Goal: Task Accomplishment & Management: Manage account settings

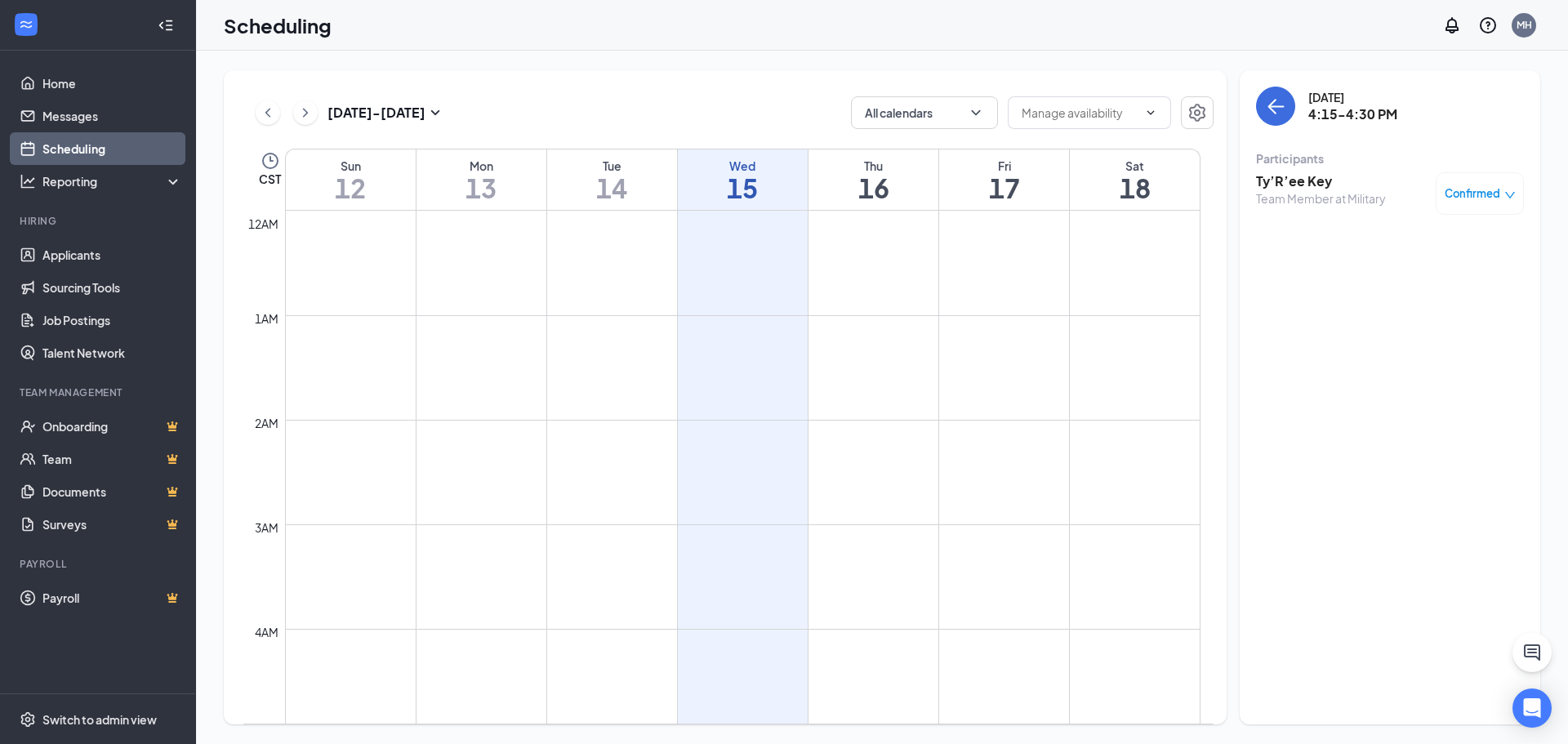
scroll to position [1374, 0]
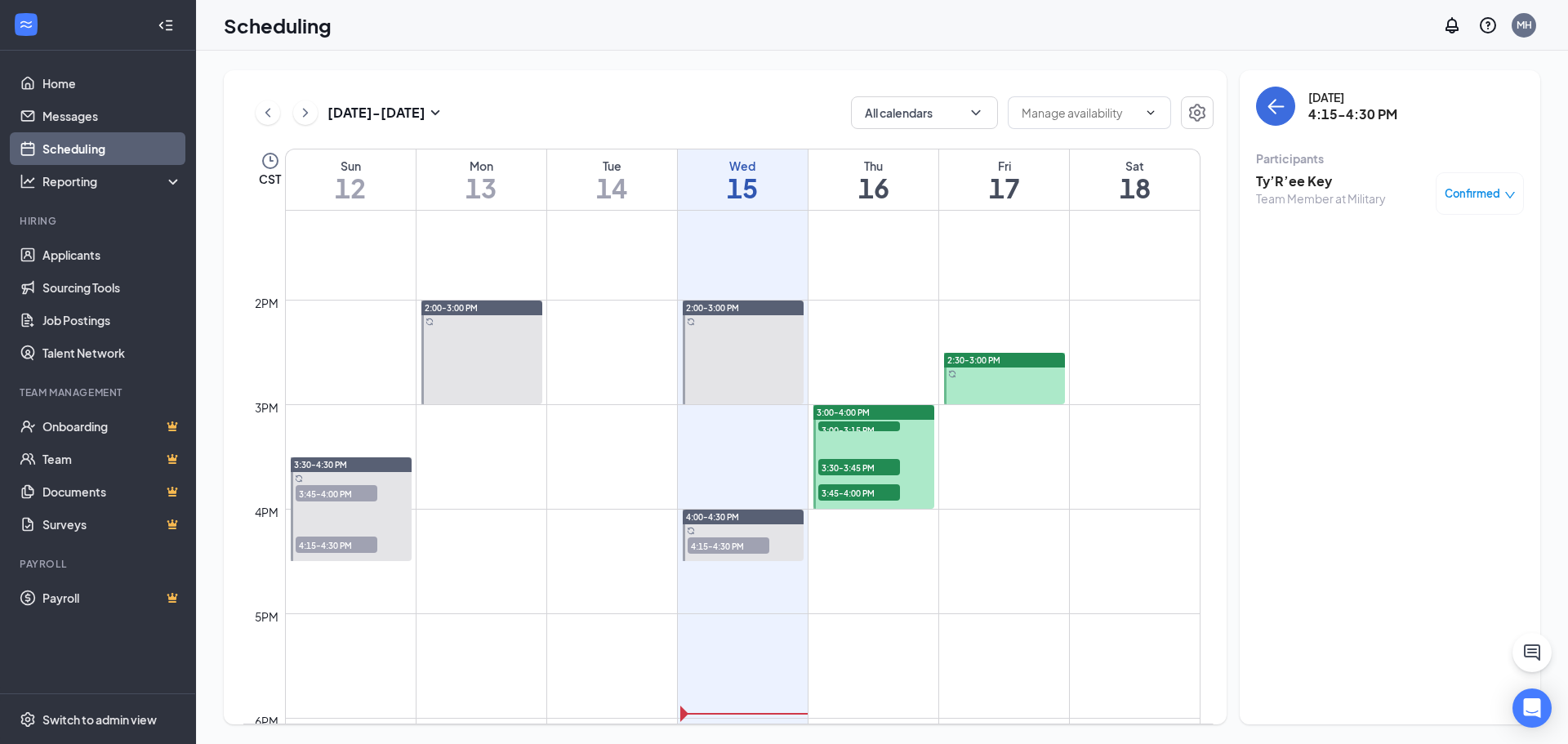
click at [725, 544] on span "4:15-4:30 PM" at bounding box center [728, 545] width 81 height 16
click at [1302, 193] on div "Team Member at Military" at bounding box center [1321, 198] width 130 height 16
click at [1299, 188] on h3 "Ty’R’ee Key" at bounding box center [1321, 181] width 130 height 18
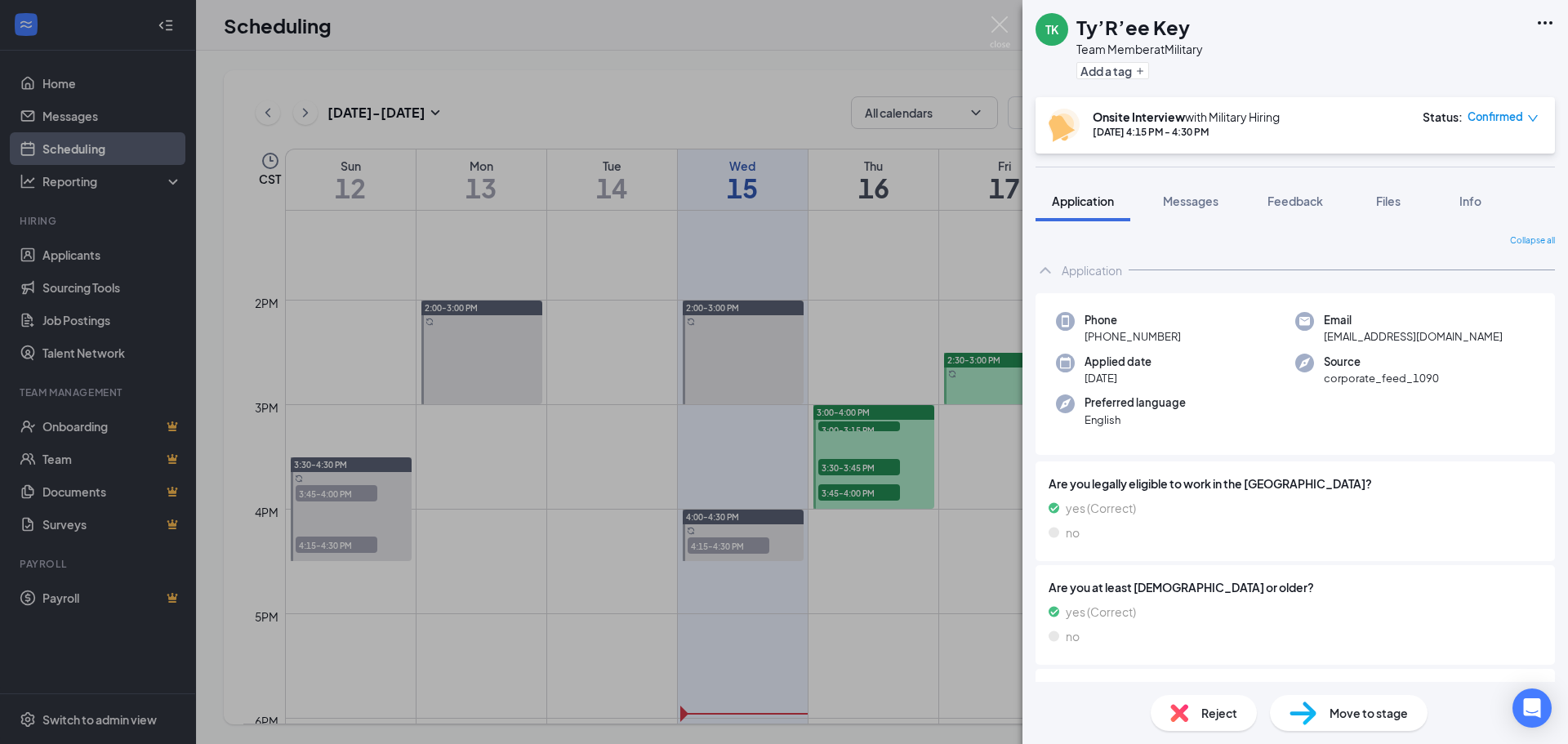
click at [1168, 698] on div "Reject" at bounding box center [1203, 713] width 106 height 36
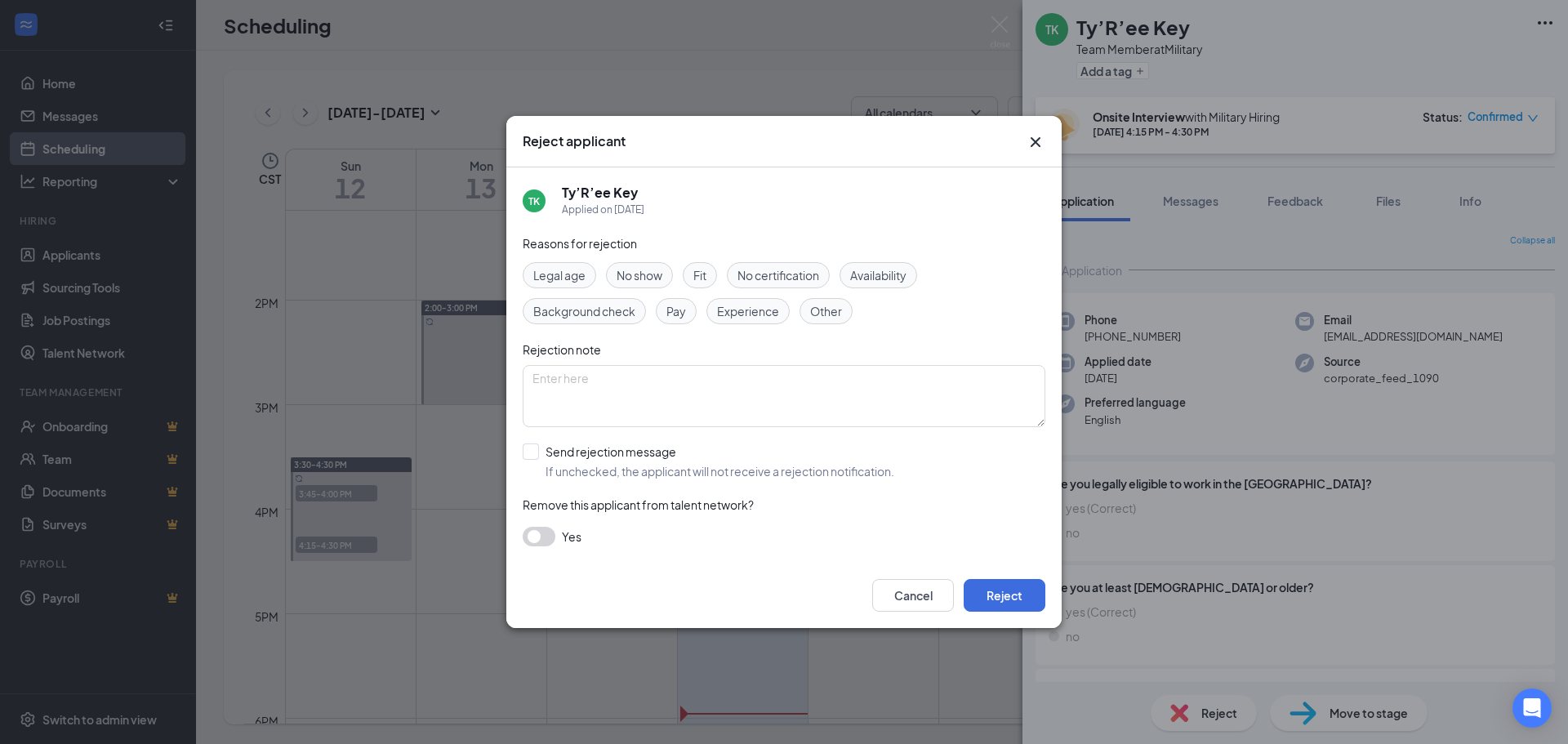
click at [533, 448] on input "Send rejection message If unchecked, the applicant will not receive a rejection…" at bounding box center [709, 461] width 372 height 36
checkbox input "true"
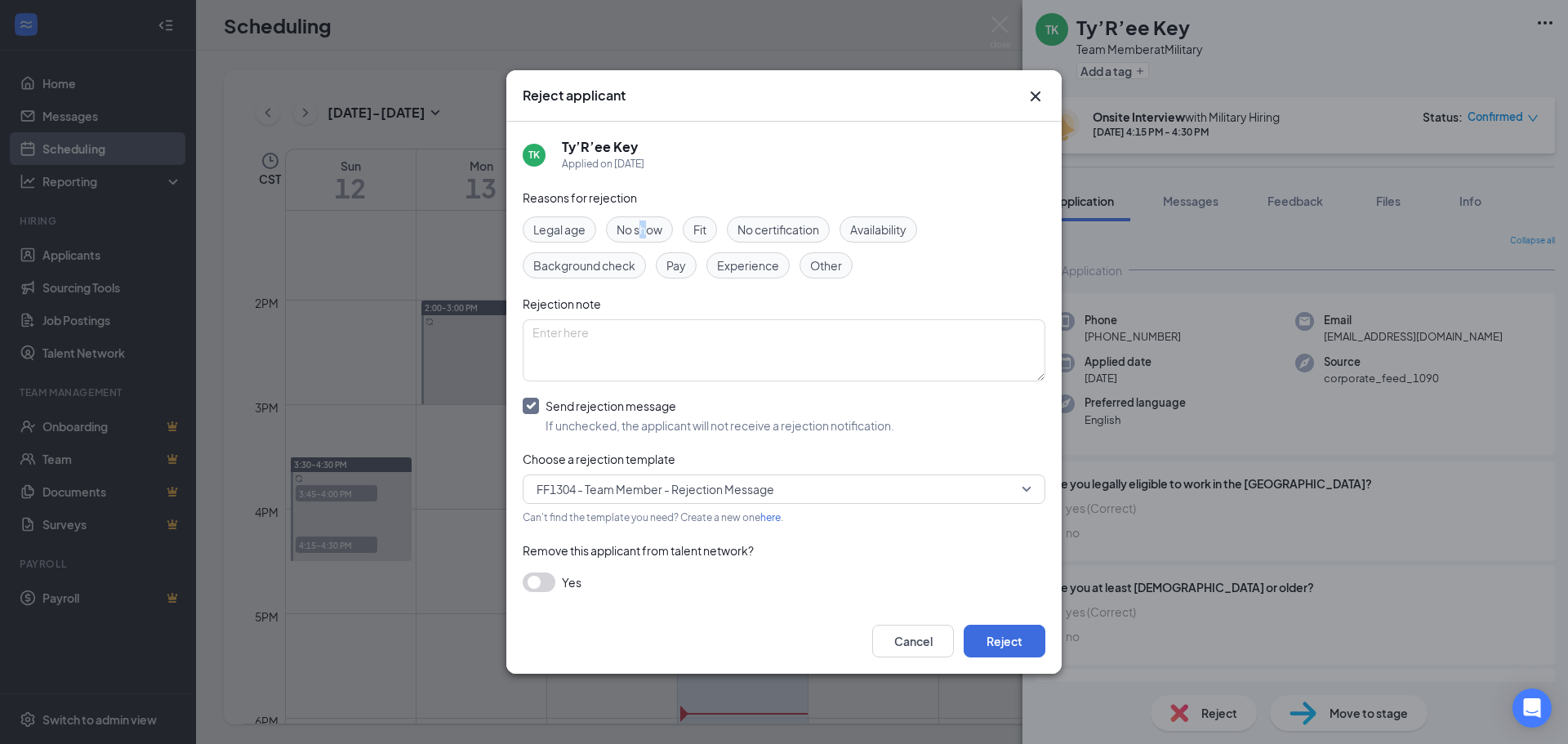
click at [643, 234] on span "No show" at bounding box center [639, 230] width 46 height 18
click at [1019, 647] on button "Reject" at bounding box center [1004, 640] width 81 height 33
